Goal: Task Accomplishment & Management: Use online tool/utility

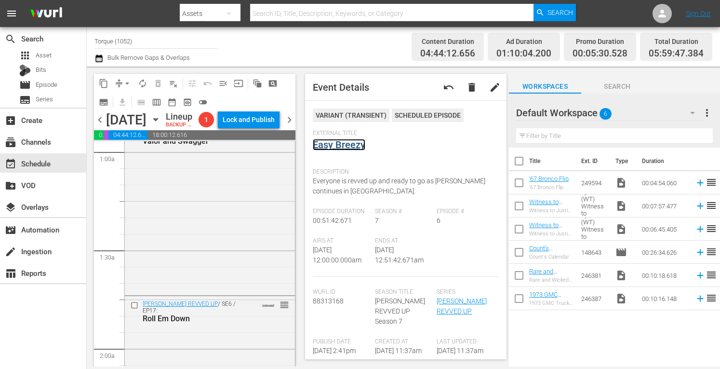
scroll to position [199, 0]
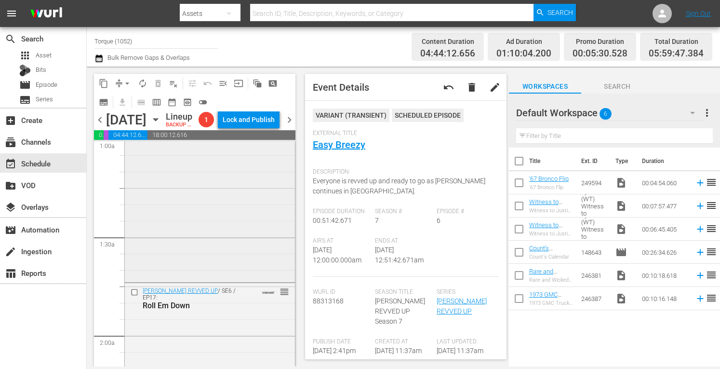
click at [229, 280] on div "Barrett-Jackson REVVED UP / SE9 / EP9: Valor and Swagger VARIANT reorder" at bounding box center [210, 196] width 170 height 168
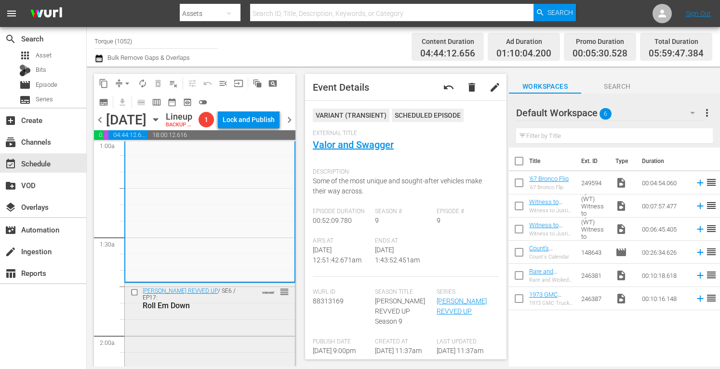
click at [237, 313] on div "Barrett-Jackson REVVED UP / SE6 / EP17: Roll Em Down VARIANT reorder" at bounding box center [210, 298] width 170 height 30
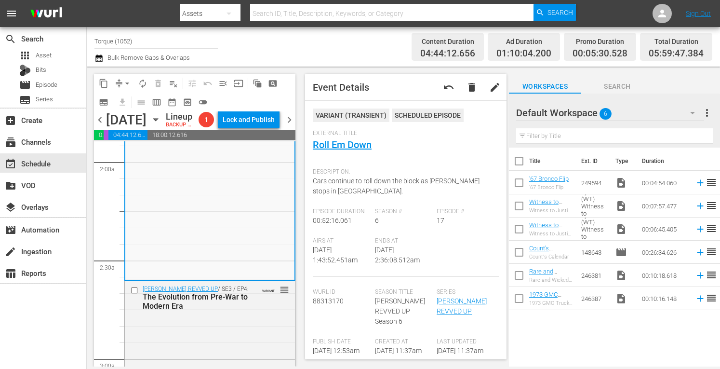
scroll to position [379, 0]
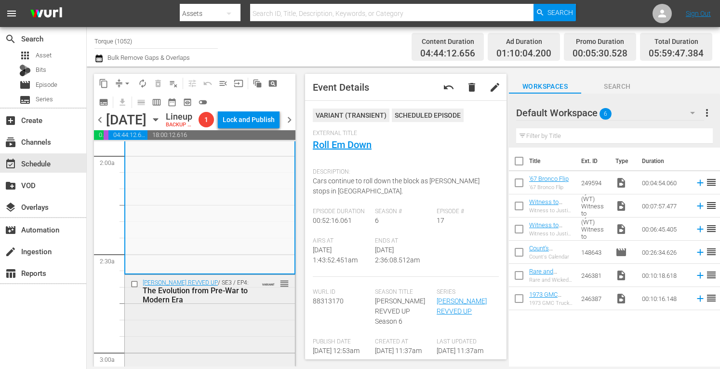
click at [256, 308] on div "Barrett-Jackson REVVED UP / SE3 / EP4: The Evolution from Pre-War to Modern Era…" at bounding box center [210, 291] width 170 height 33
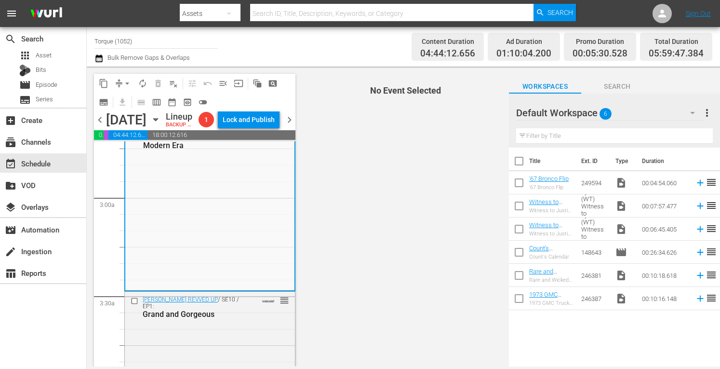
scroll to position [559, 0]
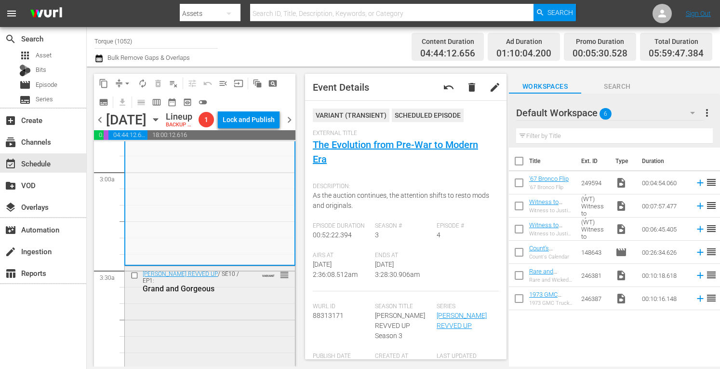
click at [247, 341] on div "Barrett-Jackson REVVED UP / SE10 / EP1: Grand and Gorgeous VARIANT reorder" at bounding box center [210, 345] width 170 height 158
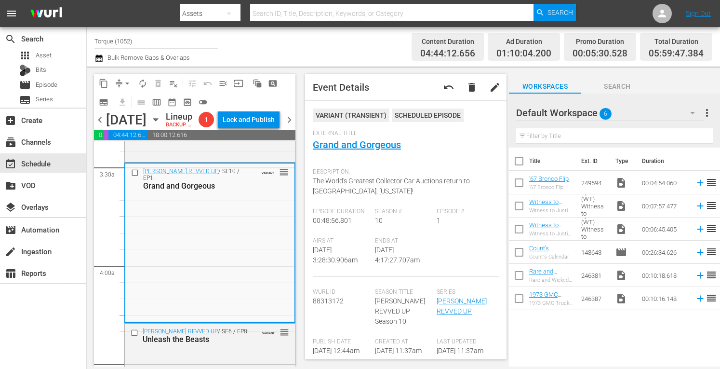
scroll to position [720, 0]
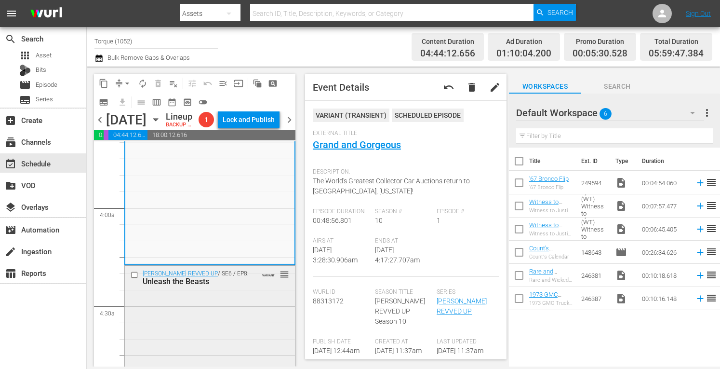
click at [220, 350] on div "Barrett-Jackson REVVED UP / SE6 / EP8: Unleash the Beasts VARIANT reorder" at bounding box center [210, 349] width 170 height 167
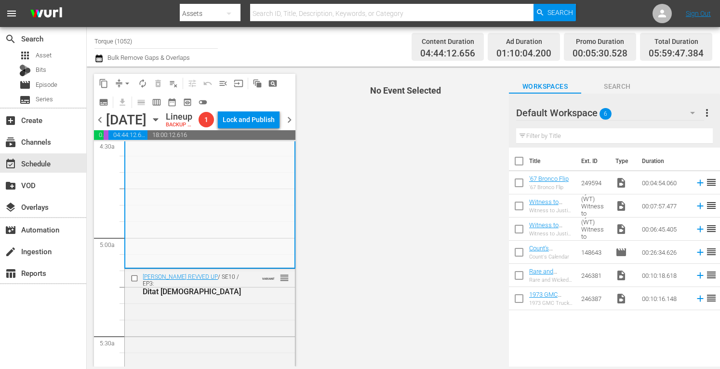
scroll to position [919, 0]
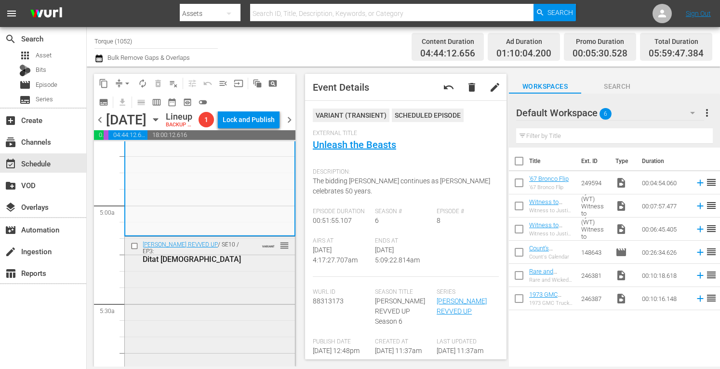
click at [242, 323] on div "Barrett-Jackson REVVED UP / SE10 / EP3: Ditat Deus VARIANT reorder" at bounding box center [210, 318] width 170 height 162
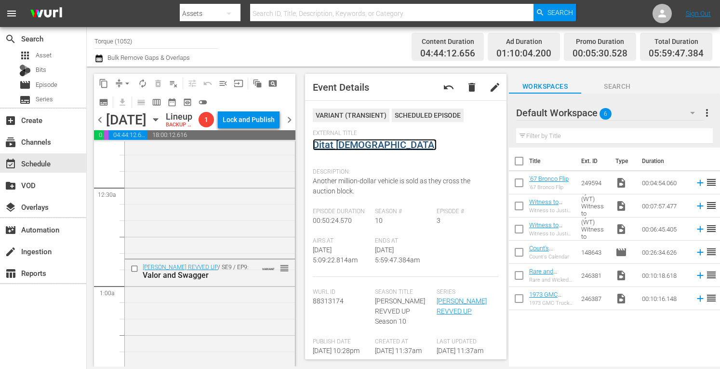
scroll to position [0, 0]
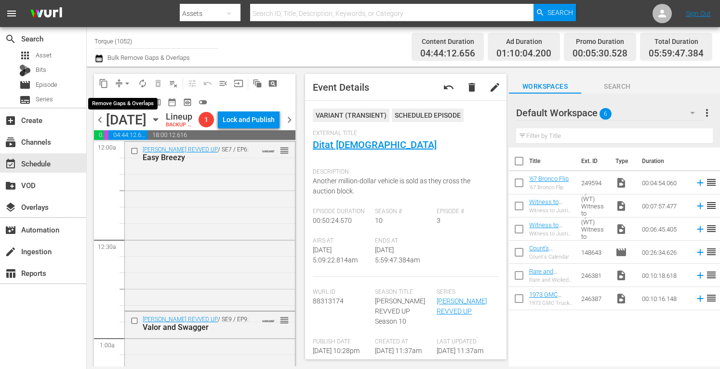
click at [128, 79] on span "arrow_drop_down" at bounding box center [127, 84] width 10 height 10
click at [123, 100] on li "Align to Midnight" at bounding box center [128, 103] width 80 height 16
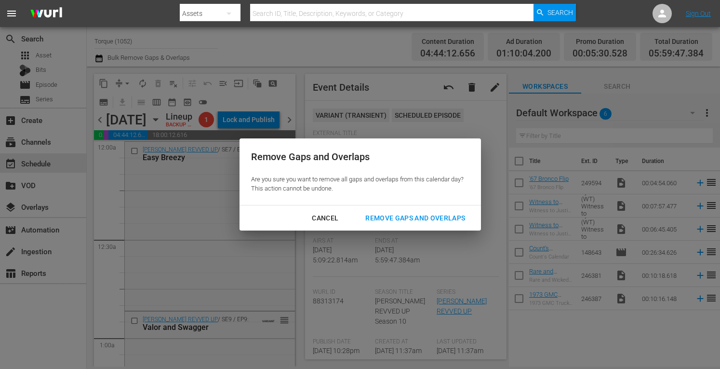
click at [391, 215] on div "Remove Gaps and Overlaps" at bounding box center [415, 218] width 115 height 12
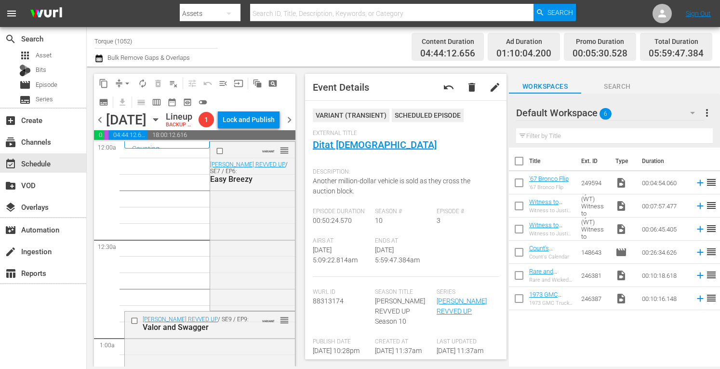
click at [400, 82] on div "Event Details undo delete edit" at bounding box center [406, 87] width 202 height 27
click at [127, 79] on span "arrow_drop_down" at bounding box center [127, 84] width 10 height 10
click at [122, 104] on li "Align to Midnight" at bounding box center [127, 103] width 101 height 16
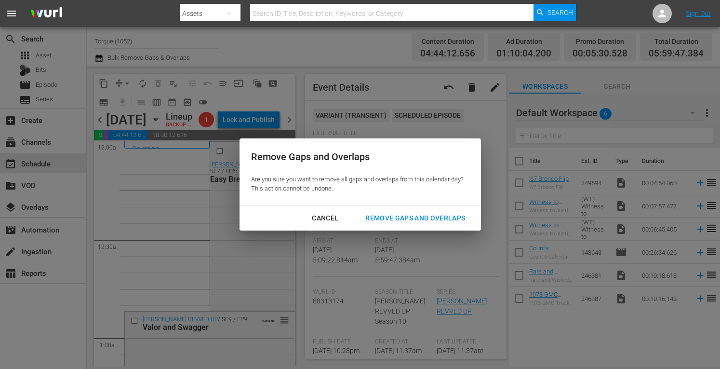
click at [383, 216] on div "Remove Gaps and Overlaps" at bounding box center [415, 218] width 115 height 12
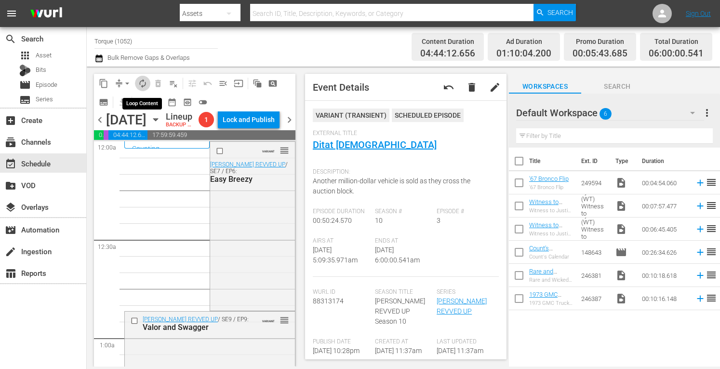
click at [140, 83] on span "autorenew_outlined" at bounding box center [143, 84] width 10 height 10
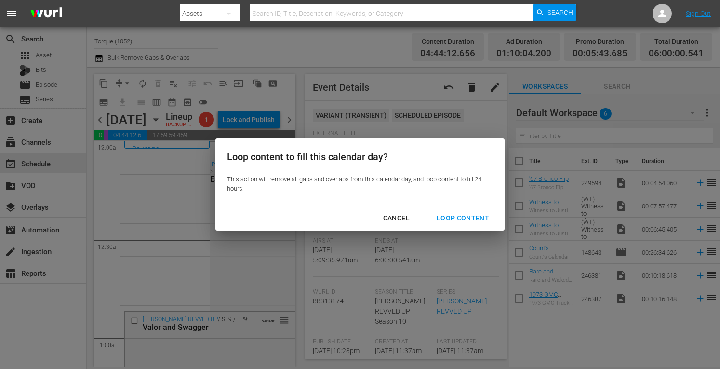
click at [463, 214] on div "Loop Content" at bounding box center [463, 218] width 68 height 12
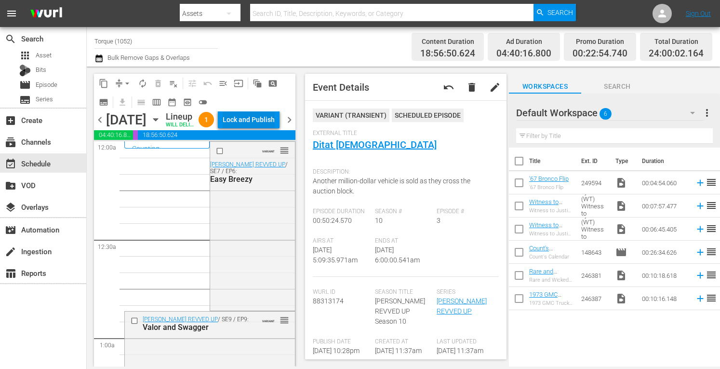
click at [261, 128] on div "Lock and Publish" at bounding box center [249, 119] width 52 height 17
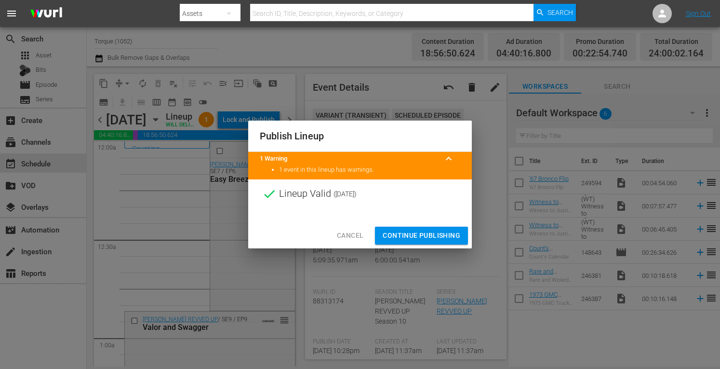
click at [405, 233] on span "Continue Publishing" at bounding box center [422, 235] width 78 height 12
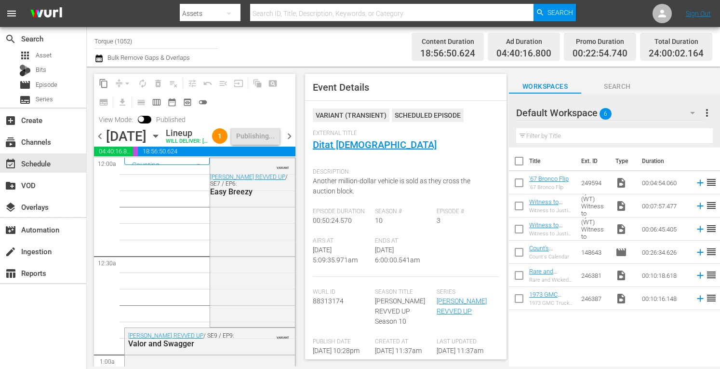
click at [288, 142] on span "chevron_right" at bounding box center [289, 136] width 12 height 12
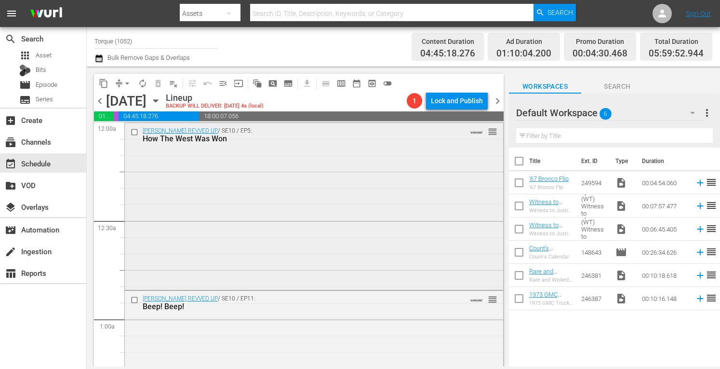
click at [264, 177] on div "Barrett-Jackson REVVED UP / SE10 / EP5: How The West Was Won VARIANT reorder" at bounding box center [314, 205] width 378 height 164
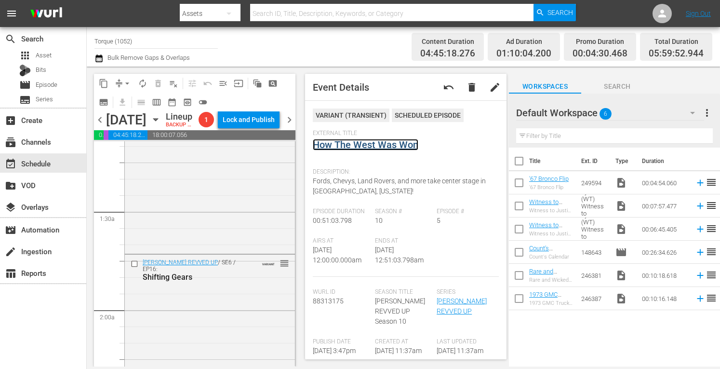
scroll to position [238, 0]
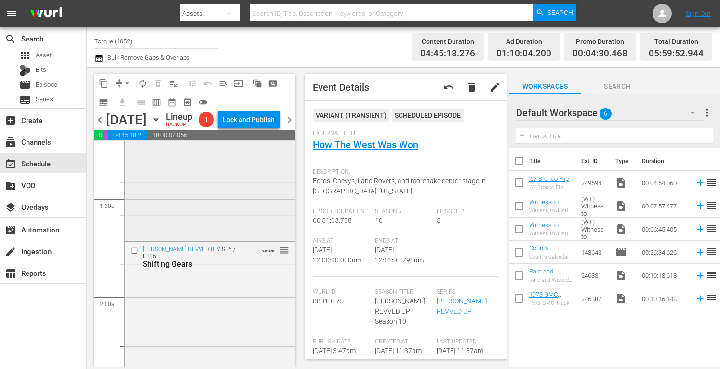
click at [222, 239] on div "Barrett-Jackson REVVED UP / SE10 / EP11: Beep! Beep! VARIANT reorder" at bounding box center [210, 155] width 170 height 167
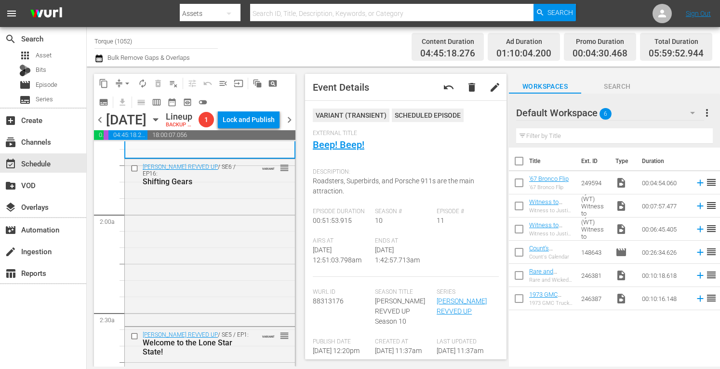
scroll to position [372, 0]
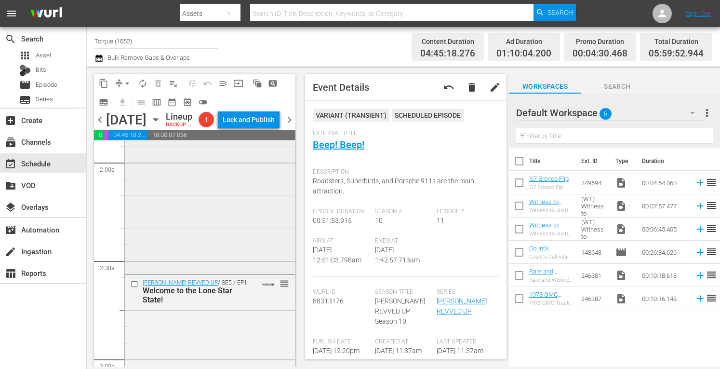
click at [206, 228] on div "Barrett-Jackson REVVED UP / SE6 / EP16: Shifting Gears VARIANT reorder" at bounding box center [210, 189] width 170 height 164
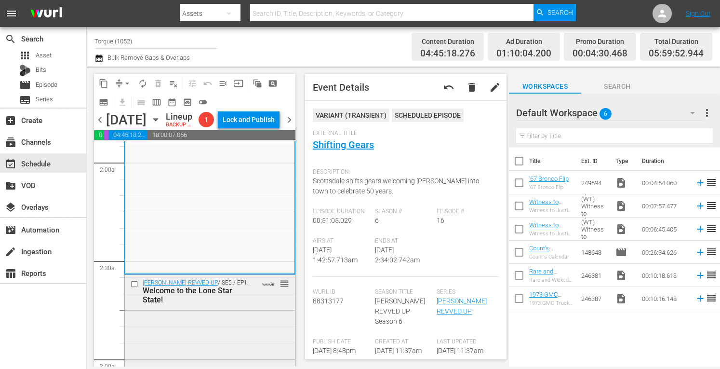
click at [269, 308] on div "Barrett-Jackson REVVED UP / SE5 / EP1: Welcome to the Lone Star State! VARIANT …" at bounding box center [210, 291] width 170 height 33
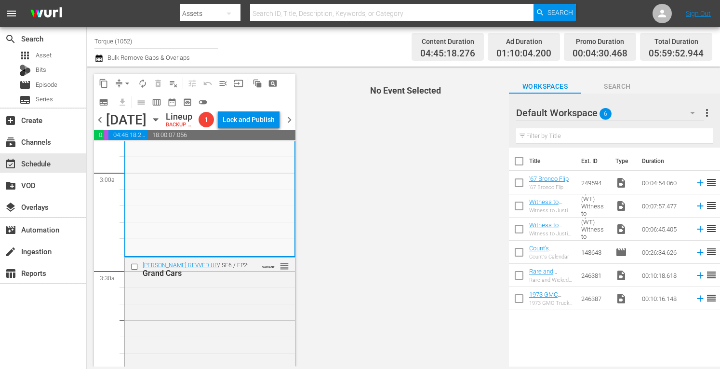
scroll to position [597, 0]
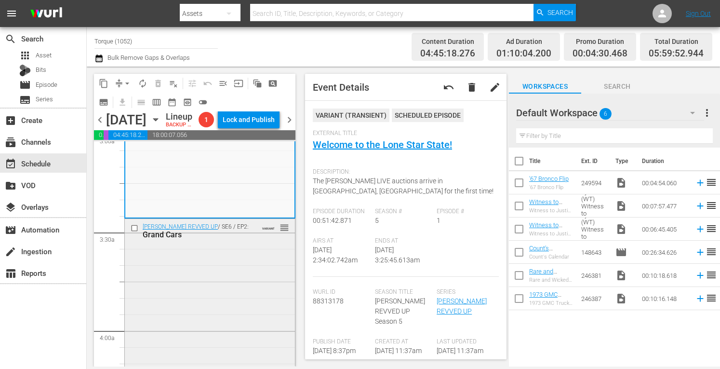
click at [245, 319] on div "Barrett-Jackson REVVED UP / SE6 / EP2: Grand Cars VARIANT reorder" at bounding box center [210, 301] width 170 height 165
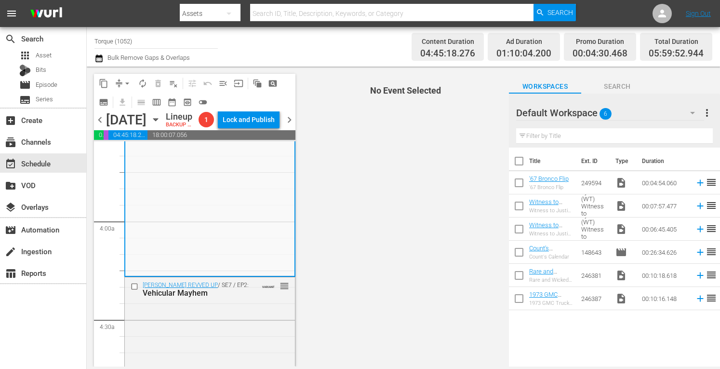
scroll to position [752, 0]
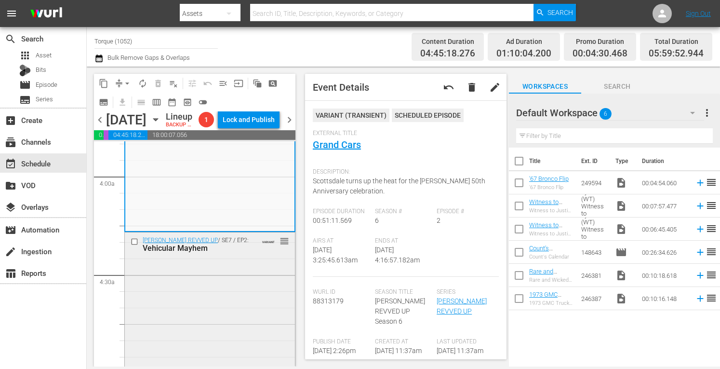
click at [255, 296] on div "Barrett-Jackson REVVED UP / SE7 / EP2: Vehicular Mayhem VARIANT reorder" at bounding box center [210, 315] width 170 height 166
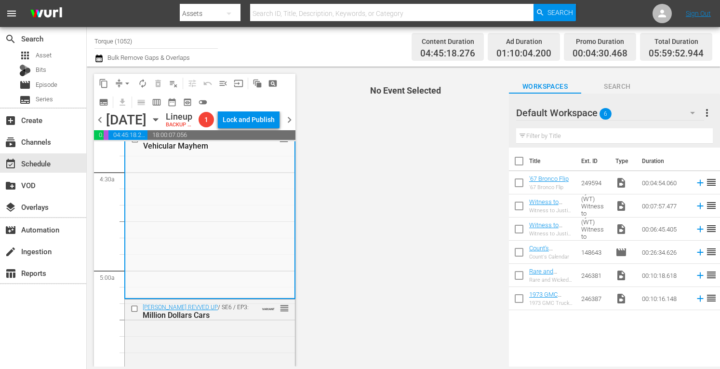
scroll to position [931, 0]
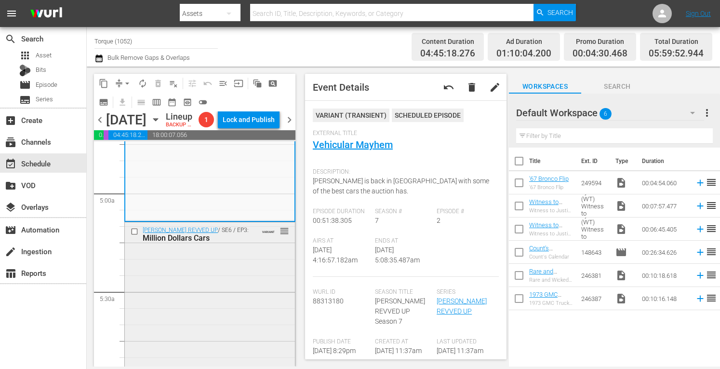
click at [232, 309] on div "Barrett-Jackson REVVED UP / SE6 / EP3: Million Dollars Cars VARIANT reorder" at bounding box center [210, 304] width 170 height 165
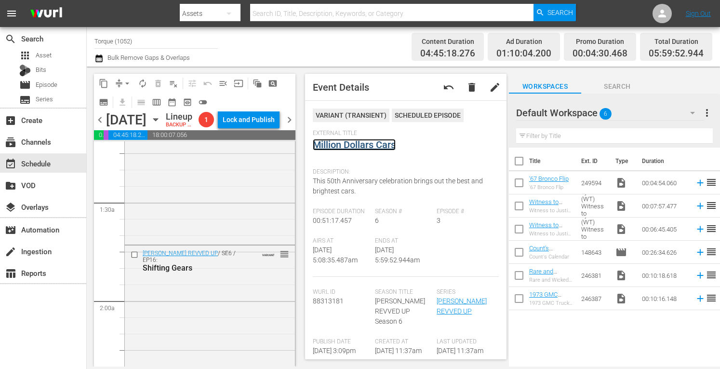
scroll to position [0, 0]
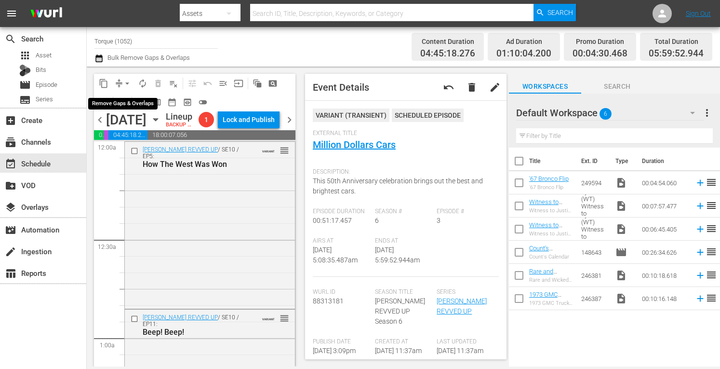
click at [128, 81] on span "arrow_drop_down" at bounding box center [127, 84] width 10 height 10
click at [125, 103] on li "Align to Midnight" at bounding box center [128, 103] width 80 height 16
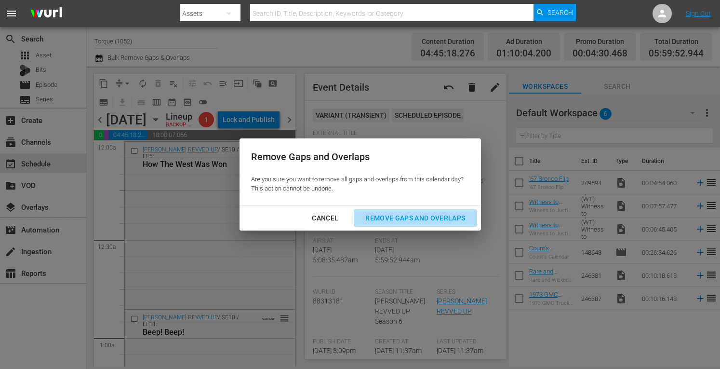
click at [379, 216] on div "Remove Gaps and Overlaps" at bounding box center [415, 218] width 115 height 12
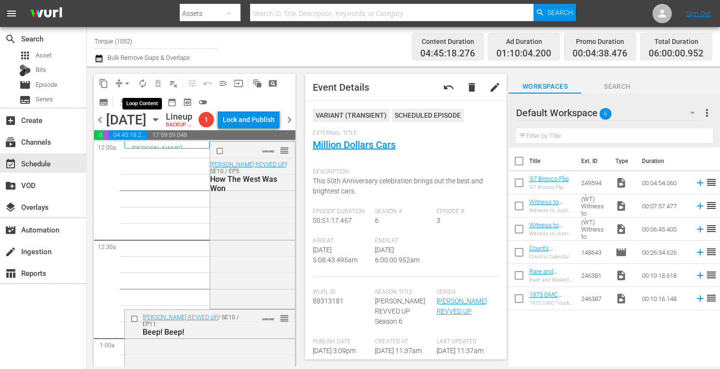
click at [140, 80] on span "autorenew_outlined" at bounding box center [143, 84] width 10 height 10
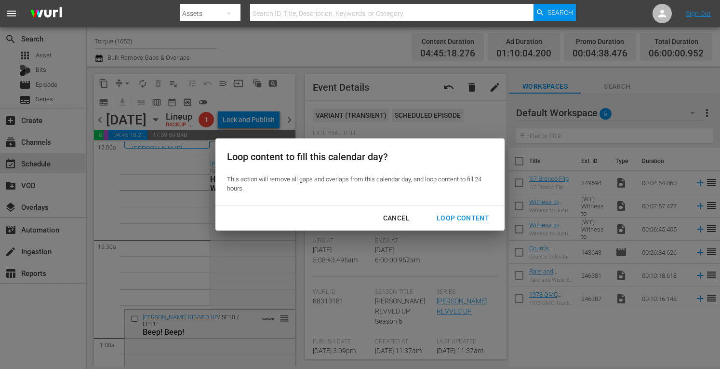
click at [448, 216] on div "Loop Content" at bounding box center [463, 218] width 68 height 12
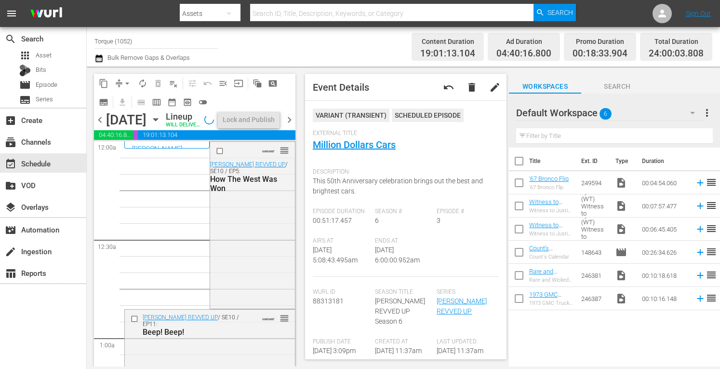
click at [291, 126] on span "chevron_right" at bounding box center [289, 120] width 12 height 12
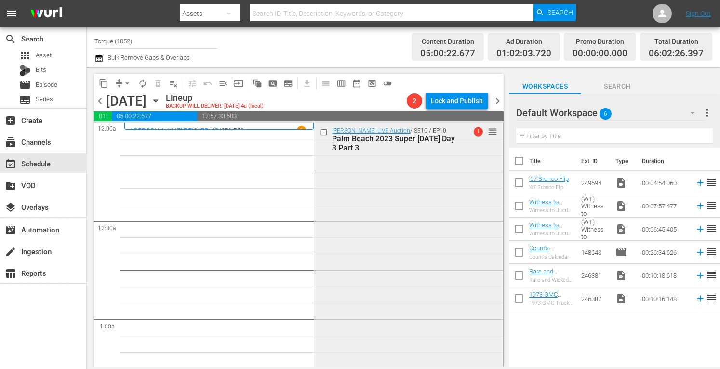
click at [398, 176] on div "Barrett-Jackson LIVE Auction / SE10 / EP10: Palm Beach 2023 Super Saturday Day …" at bounding box center [408, 292] width 188 height 338
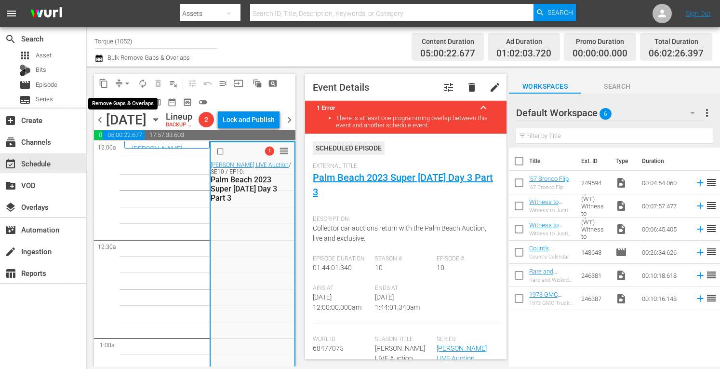
click at [129, 80] on span "arrow_drop_down" at bounding box center [127, 84] width 10 height 10
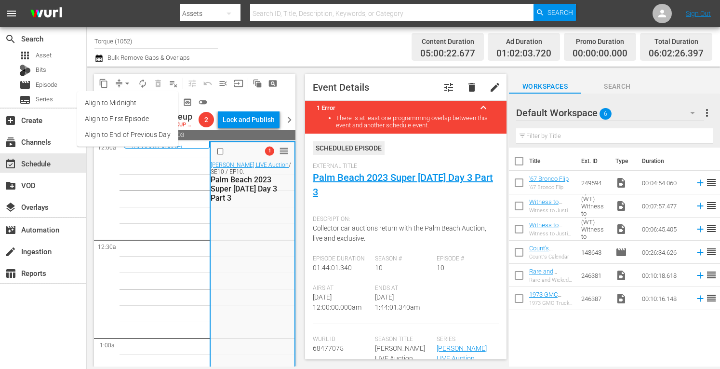
click at [126, 101] on li "Align to Midnight" at bounding box center [127, 103] width 101 height 16
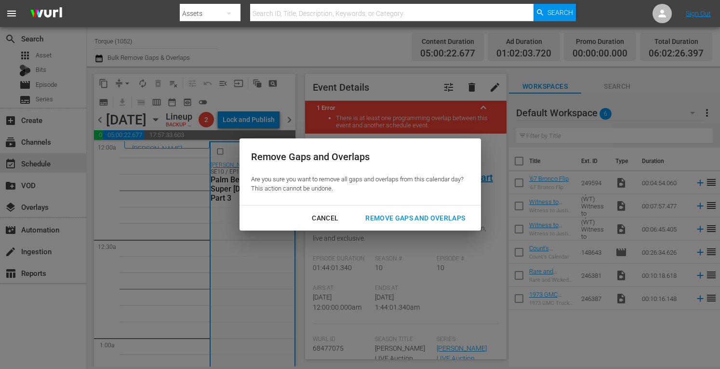
click at [394, 221] on div "Remove Gaps and Overlaps" at bounding box center [415, 218] width 115 height 12
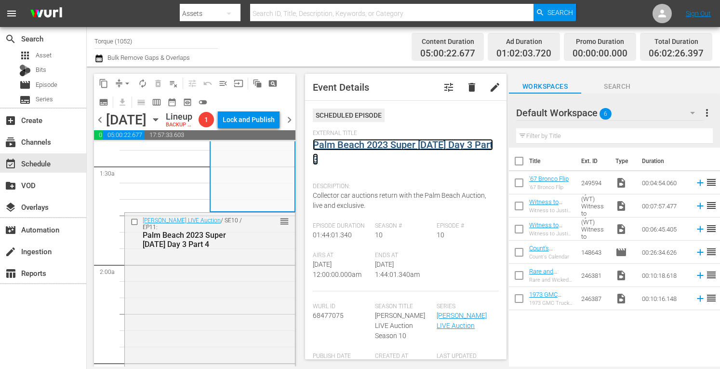
scroll to position [302, 0]
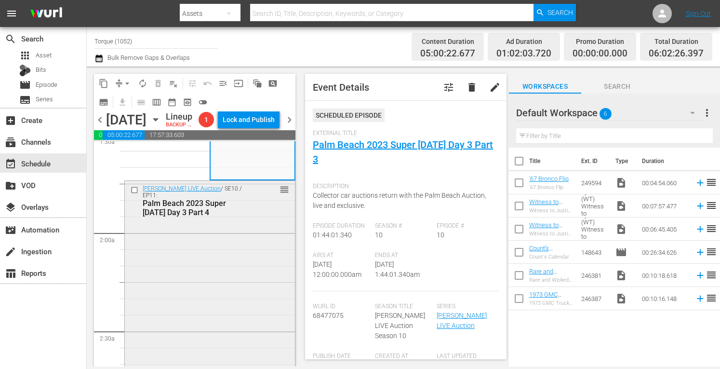
click at [247, 321] on div "Barrett-Jackson LIVE Auction / SE10 / EP11: Palm Beach 2023 Super Saturday Day …" at bounding box center [210, 350] width 170 height 338
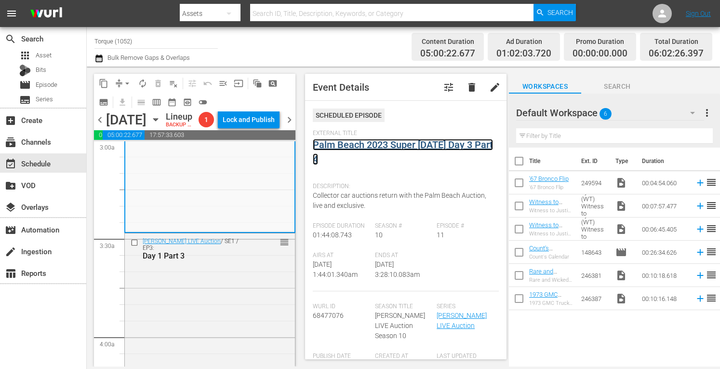
scroll to position [662, 0]
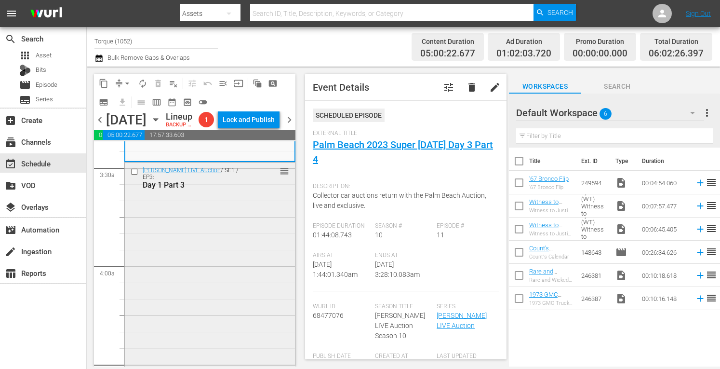
click at [228, 323] on div "Barrett-Jackson LIVE Auction / SE1 / EP3: Day 1 Part 3 reorder" at bounding box center [210, 329] width 170 height 335
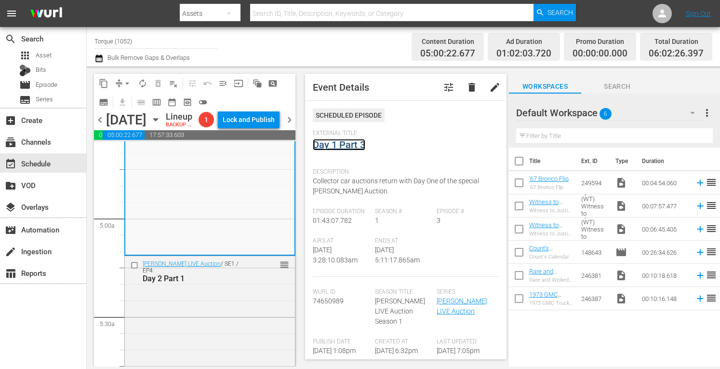
scroll to position [964, 0]
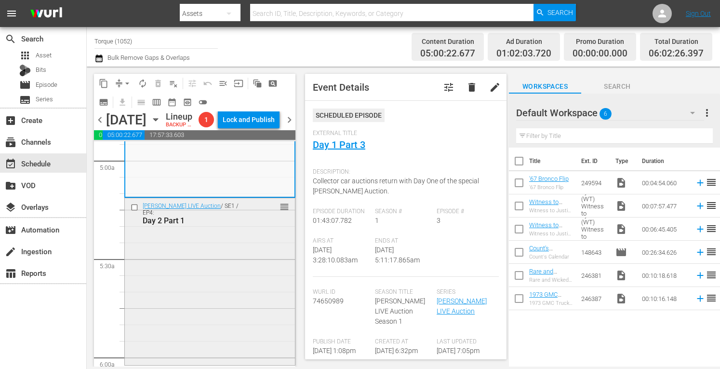
click at [241, 339] on div "Barrett-Jackson LIVE Auction / SE1 / EP4: Day 2 Part 1 reorder" at bounding box center [210, 280] width 170 height 165
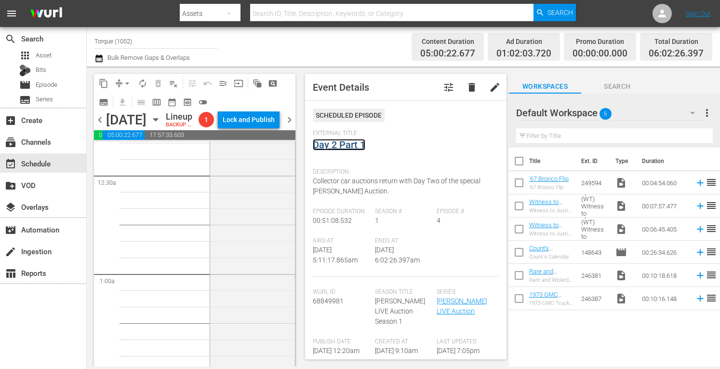
scroll to position [0, 0]
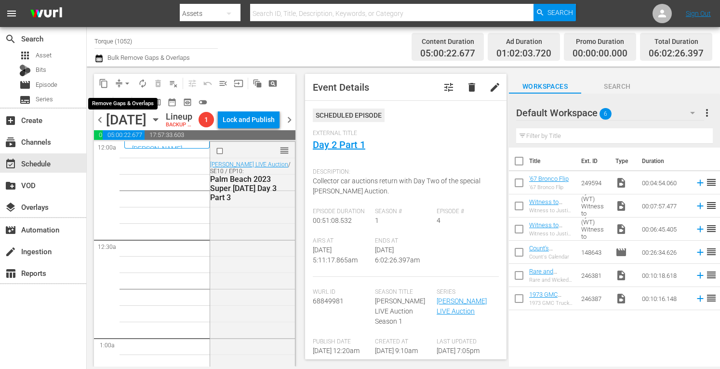
click at [128, 80] on span "arrow_drop_down" at bounding box center [127, 84] width 10 height 10
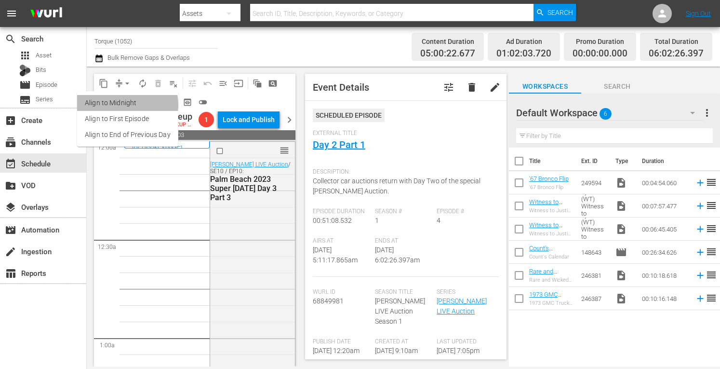
click at [124, 105] on li "Align to Midnight" at bounding box center [127, 103] width 101 height 16
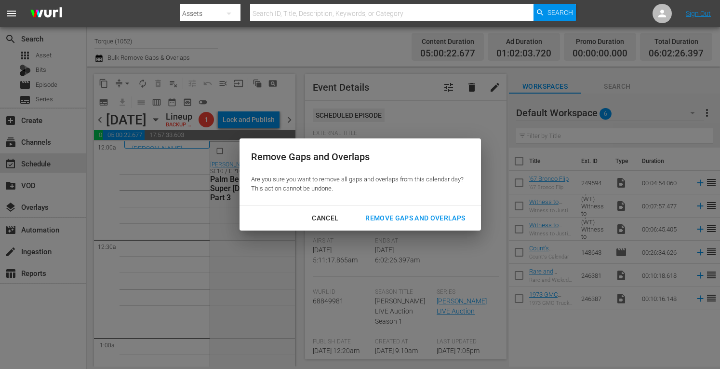
click at [401, 214] on div "Remove Gaps and Overlaps" at bounding box center [415, 218] width 115 height 12
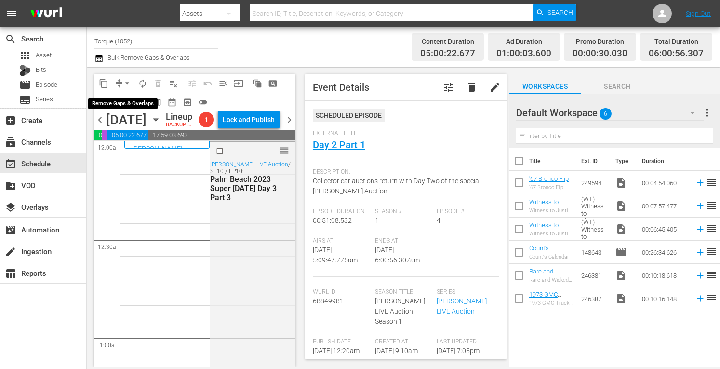
click at [126, 81] on span "arrow_drop_down" at bounding box center [127, 84] width 10 height 10
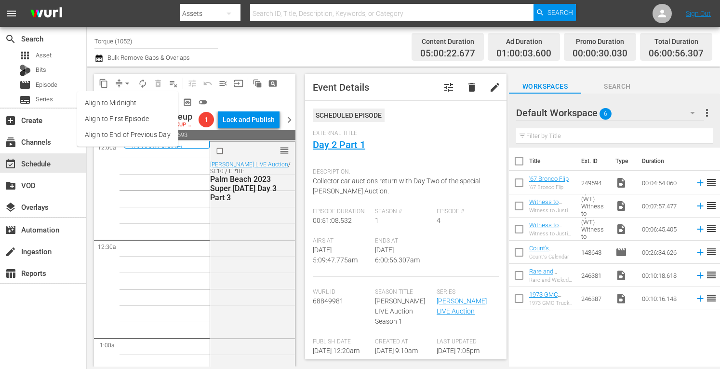
click at [122, 103] on li "Align to Midnight" at bounding box center [127, 103] width 101 height 16
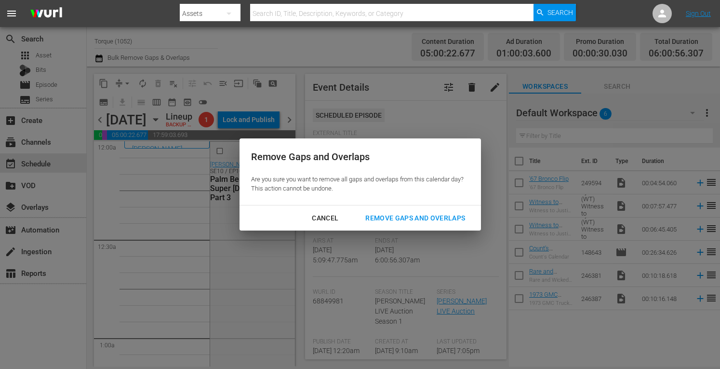
click at [377, 218] on div "Remove Gaps and Overlaps" at bounding box center [415, 218] width 115 height 12
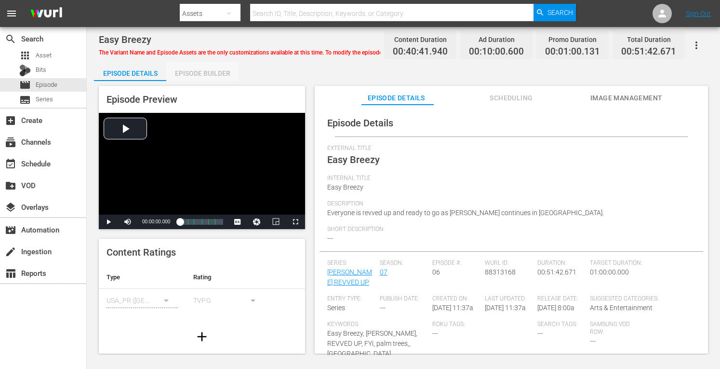
click at [218, 73] on div "Episode Builder" at bounding box center [202, 73] width 72 height 23
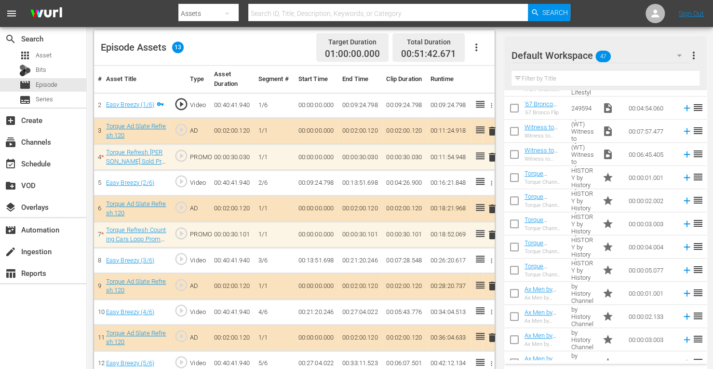
scroll to position [389, 0]
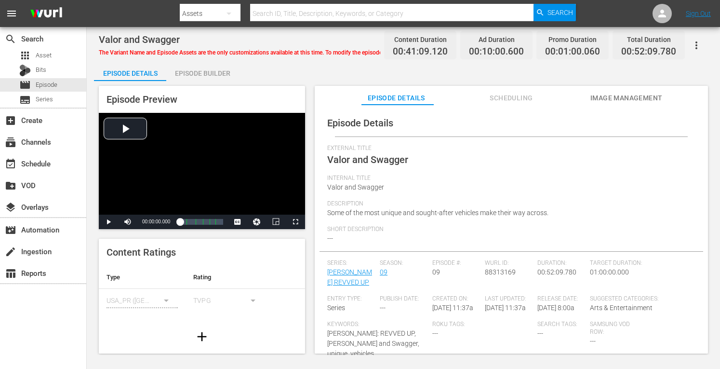
click at [217, 68] on div "Episode Builder" at bounding box center [202, 73] width 72 height 23
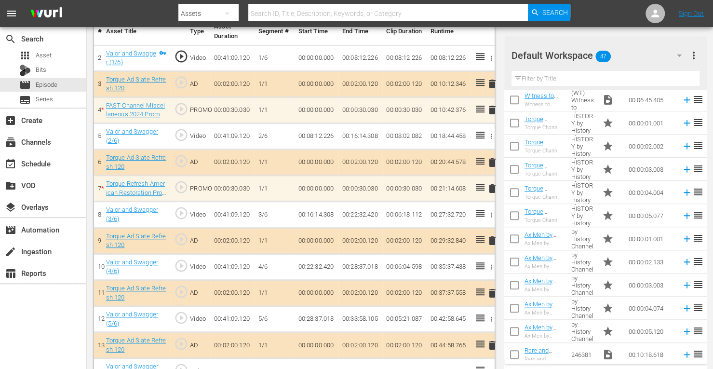
scroll to position [443, 0]
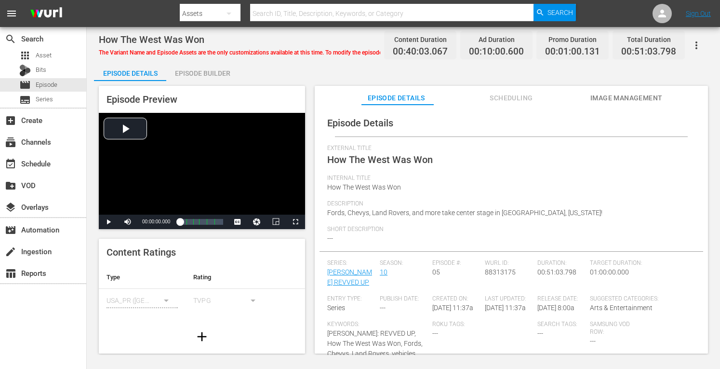
click at [215, 73] on div "Episode Builder" at bounding box center [202, 73] width 72 height 23
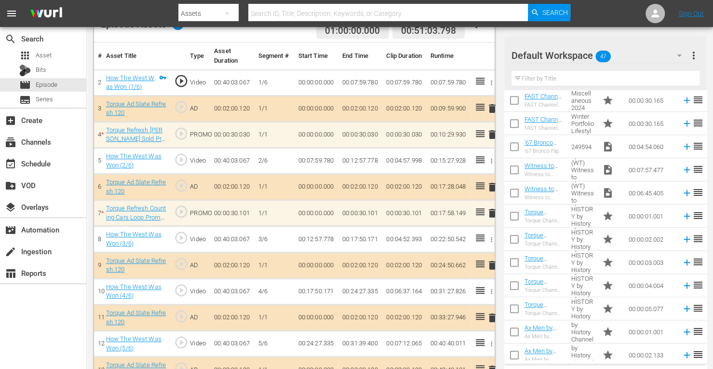
scroll to position [358, 0]
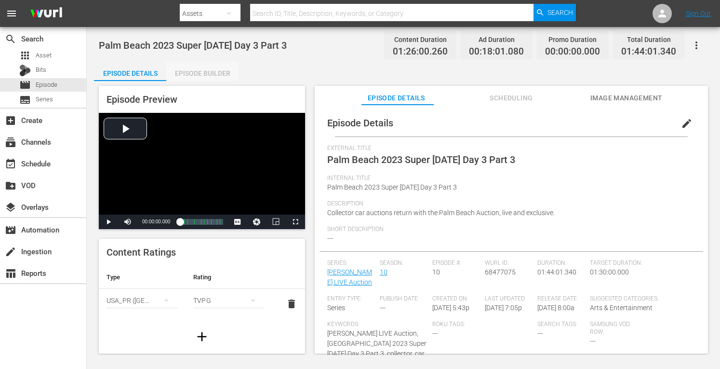
click at [222, 70] on div "Episode Builder" at bounding box center [202, 73] width 72 height 23
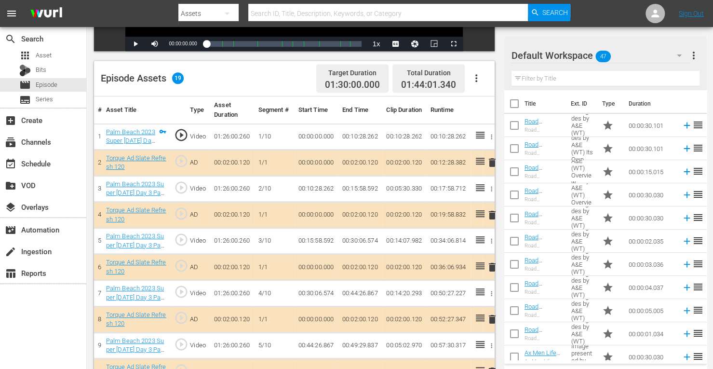
scroll to position [244, 0]
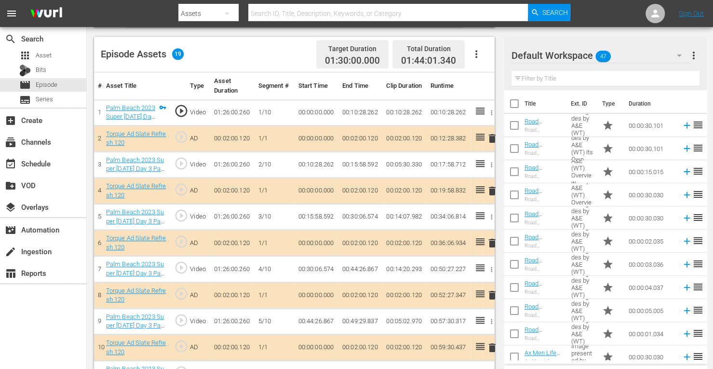
click at [492, 242] on span "delete" at bounding box center [492, 243] width 12 height 12
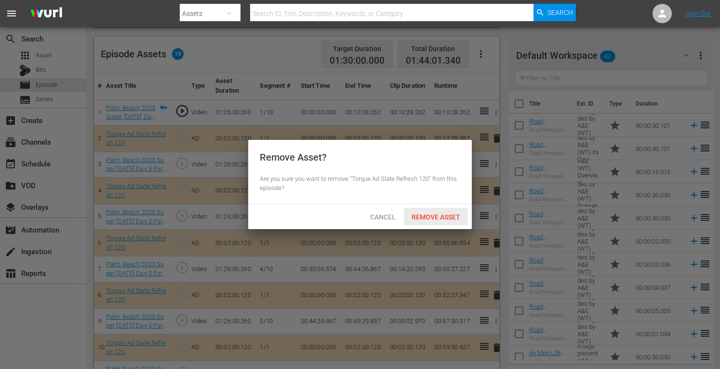
click at [448, 220] on span "Remove Asset" at bounding box center [436, 217] width 64 height 8
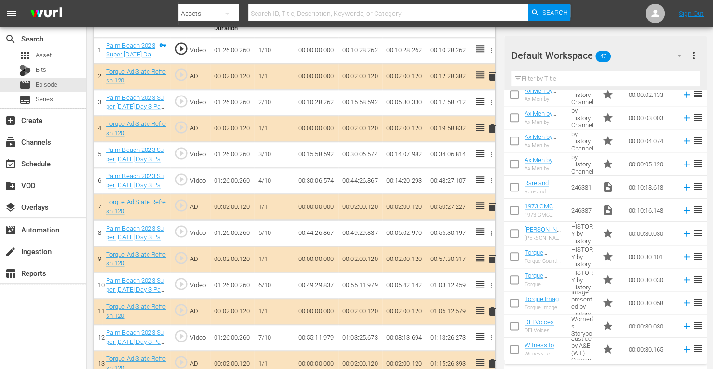
scroll to position [619, 0]
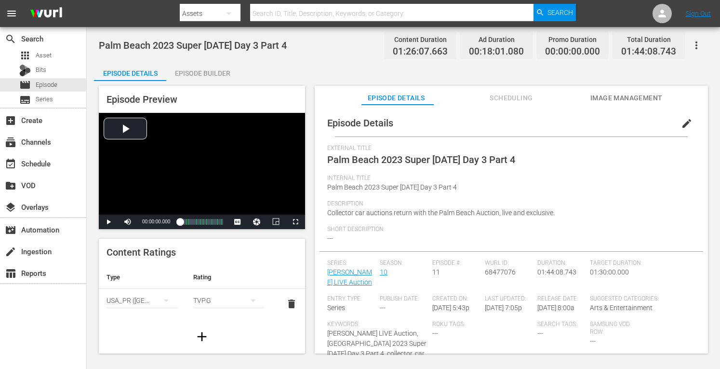
click at [210, 73] on div "Episode Builder" at bounding box center [202, 73] width 72 height 23
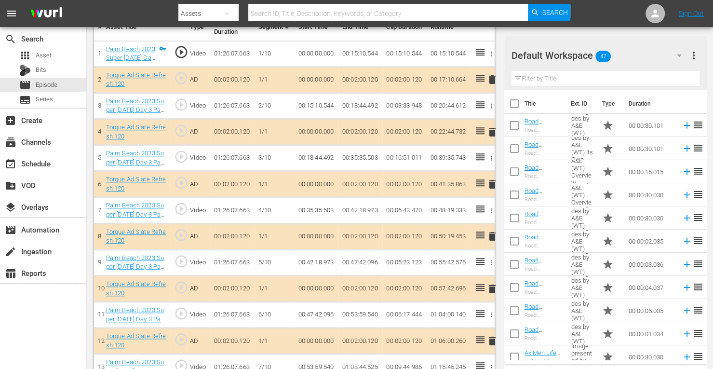
scroll to position [304, 0]
click at [491, 131] on span "delete" at bounding box center [492, 131] width 12 height 12
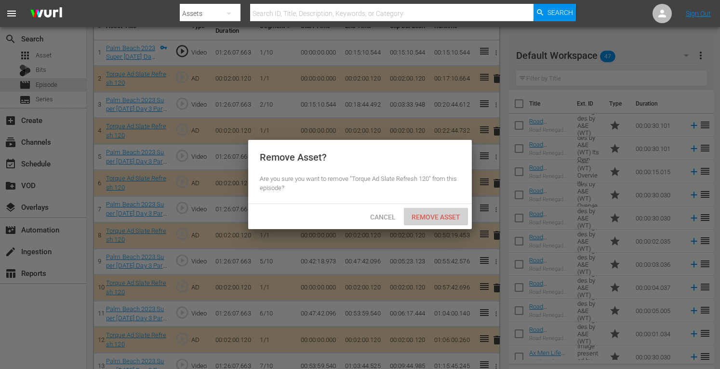
click at [435, 217] on span "Remove Asset" at bounding box center [436, 217] width 64 height 8
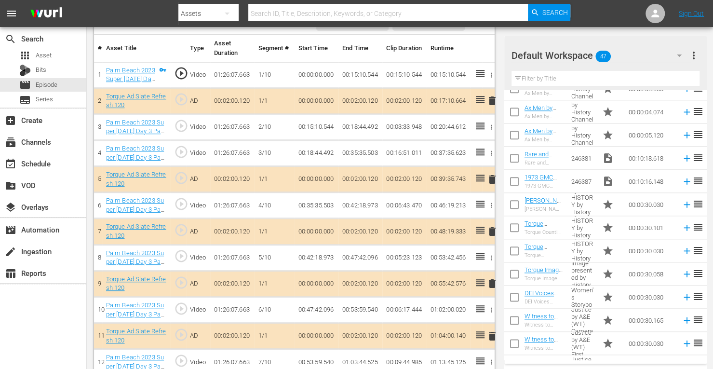
scroll to position [650, 0]
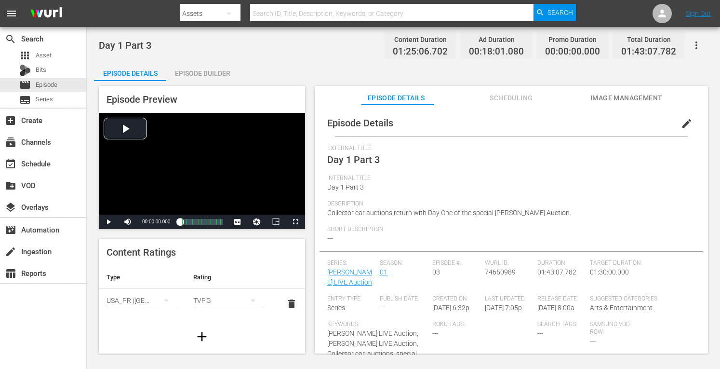
click at [216, 72] on div "Episode Builder" at bounding box center [202, 73] width 72 height 23
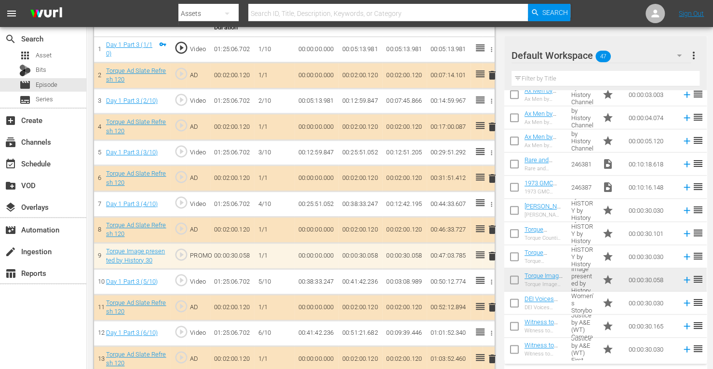
scroll to position [312, 0]
